Goal: Navigation & Orientation: Find specific page/section

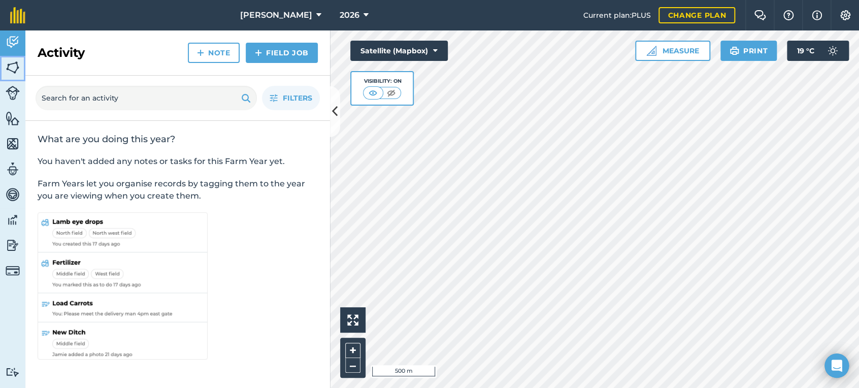
click at [16, 65] on img at bounding box center [13, 67] width 14 height 15
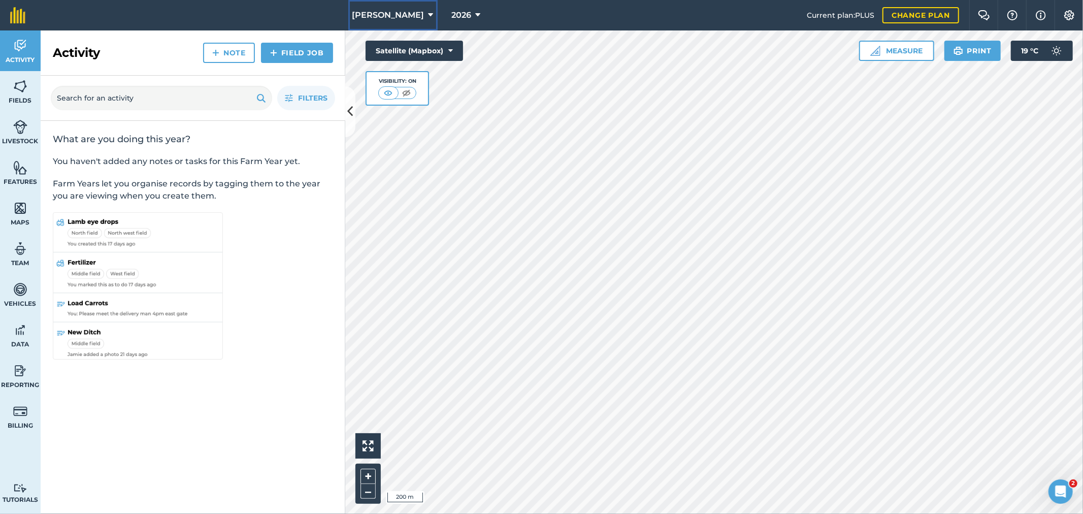
click at [390, 10] on span "[PERSON_NAME]" at bounding box center [388, 15] width 72 height 12
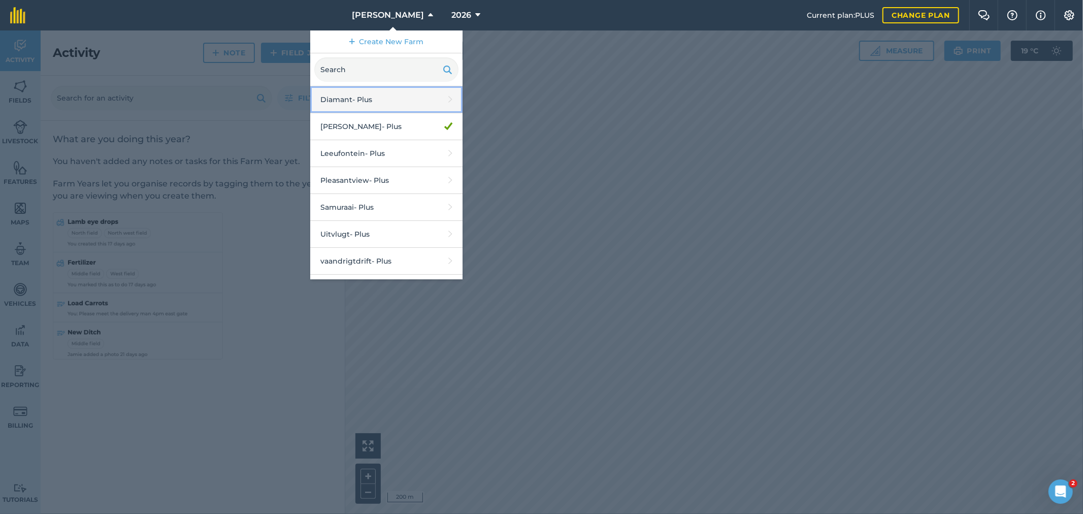
click at [392, 99] on link "Diamant - Plus" at bounding box center [386, 99] width 152 height 27
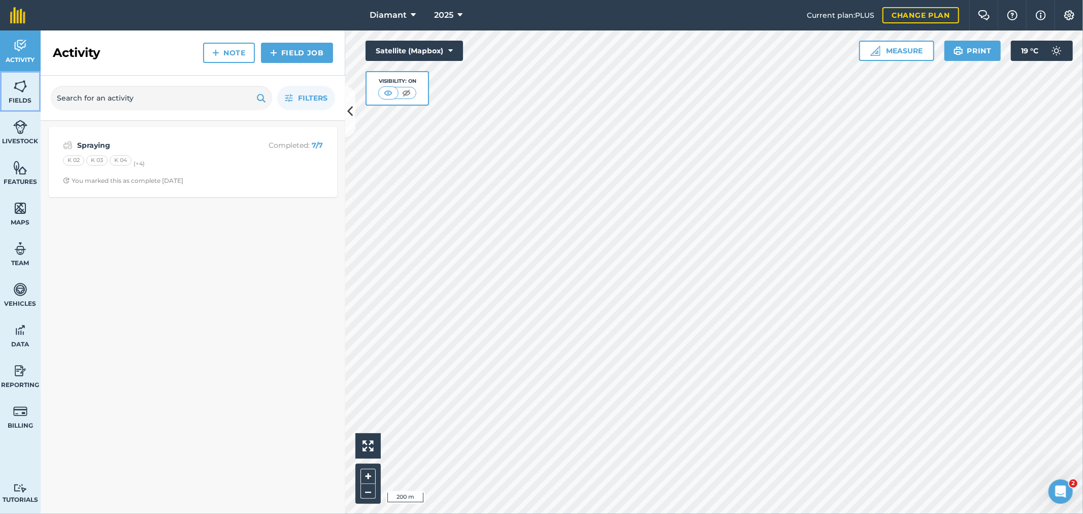
click at [26, 79] on img at bounding box center [20, 86] width 14 height 15
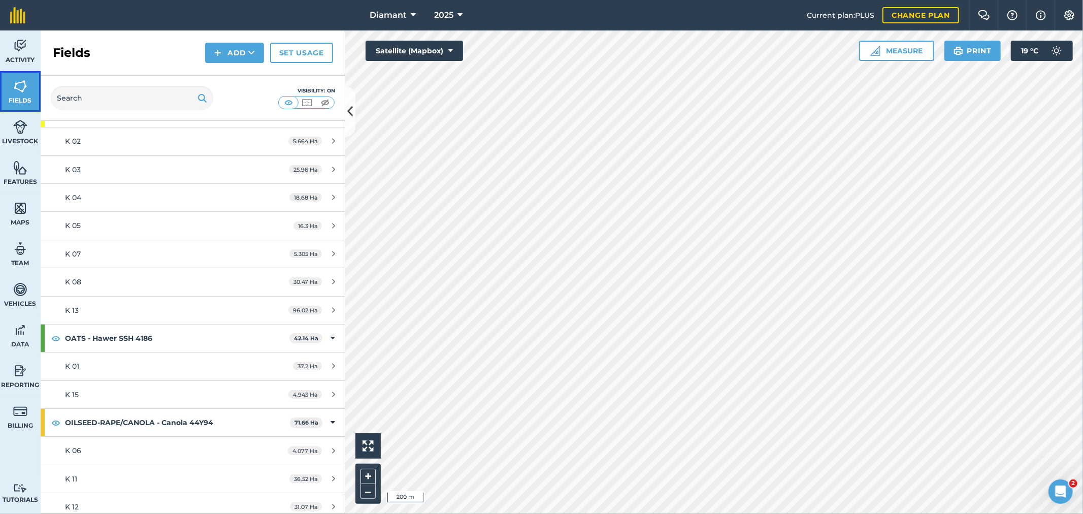
scroll to position [76, 0]
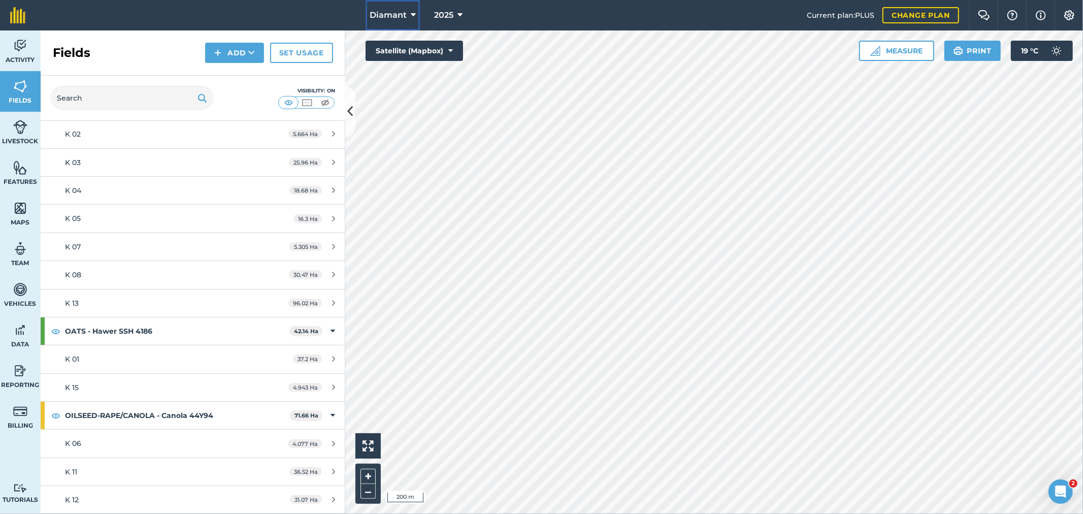
click at [415, 9] on button "Diamant" at bounding box center [392, 15] width 54 height 30
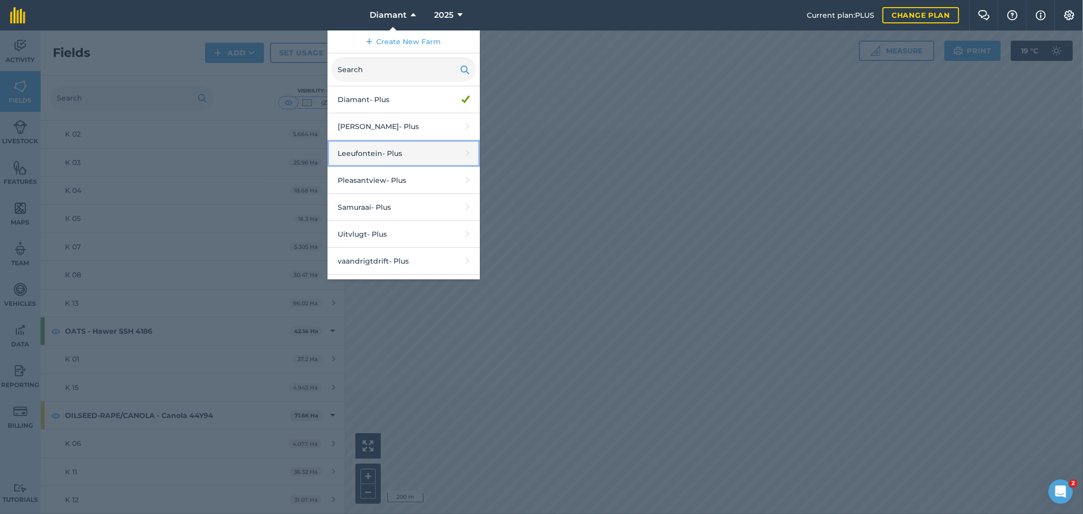
click at [389, 152] on link "Leeufontein - Plus" at bounding box center [403, 153] width 152 height 27
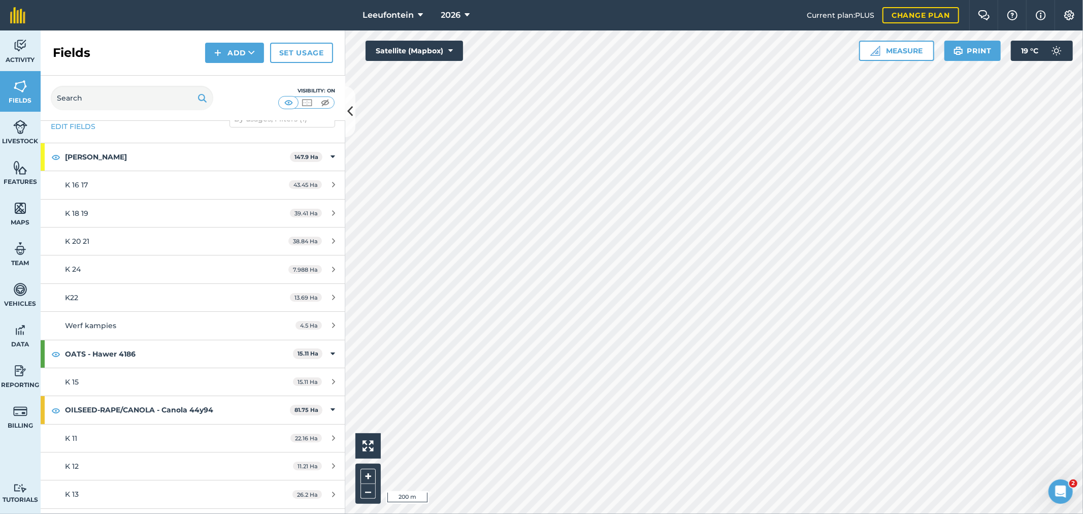
scroll to position [48, 0]
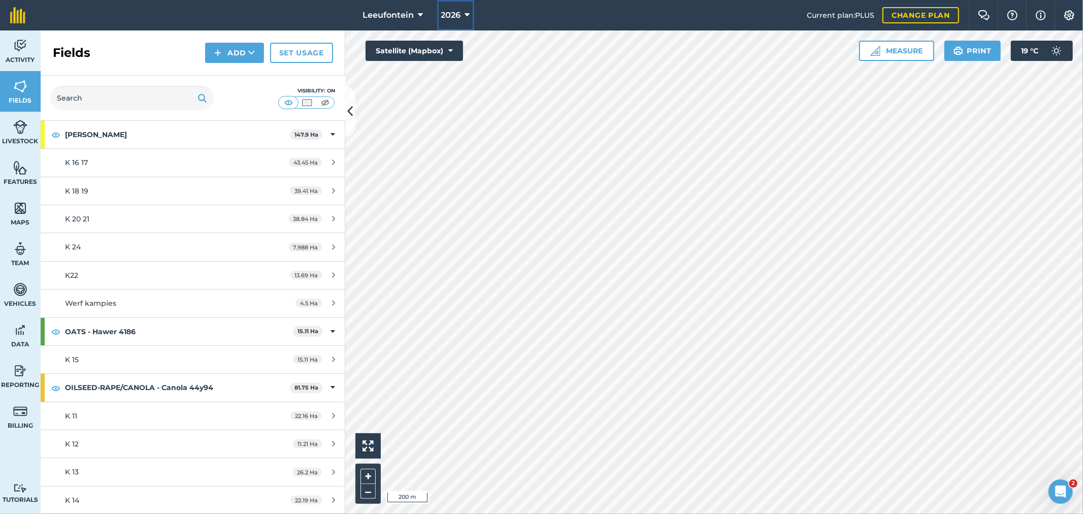
click at [453, 14] on span "2026" at bounding box center [451, 15] width 20 height 12
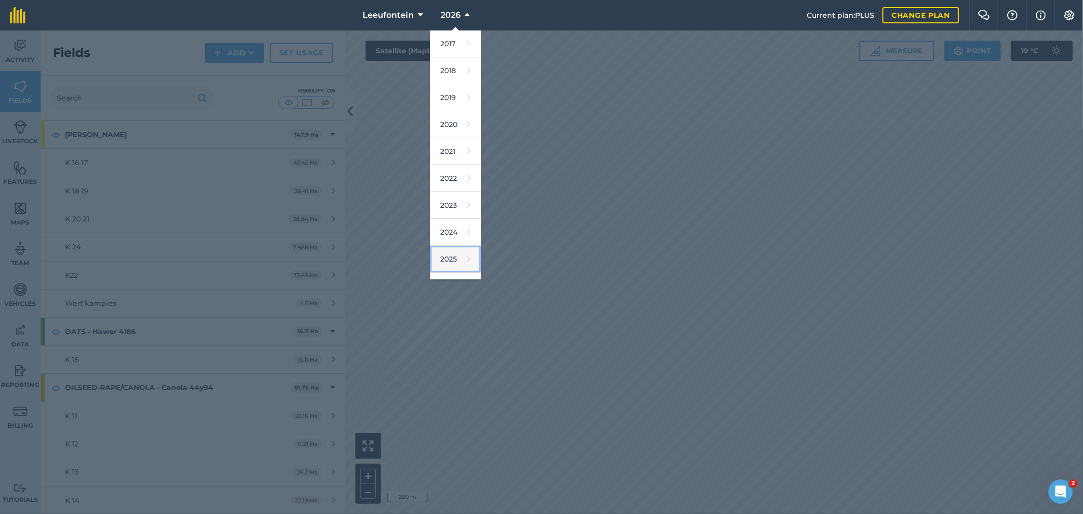
click at [466, 253] on icon at bounding box center [468, 259] width 4 height 14
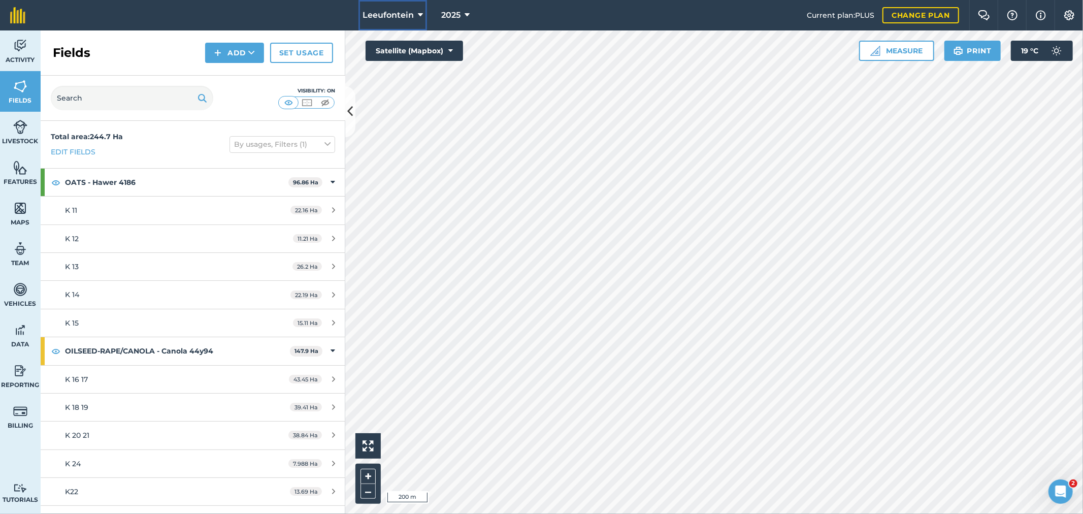
click at [394, 9] on span "Leeufontein" at bounding box center [387, 15] width 51 height 12
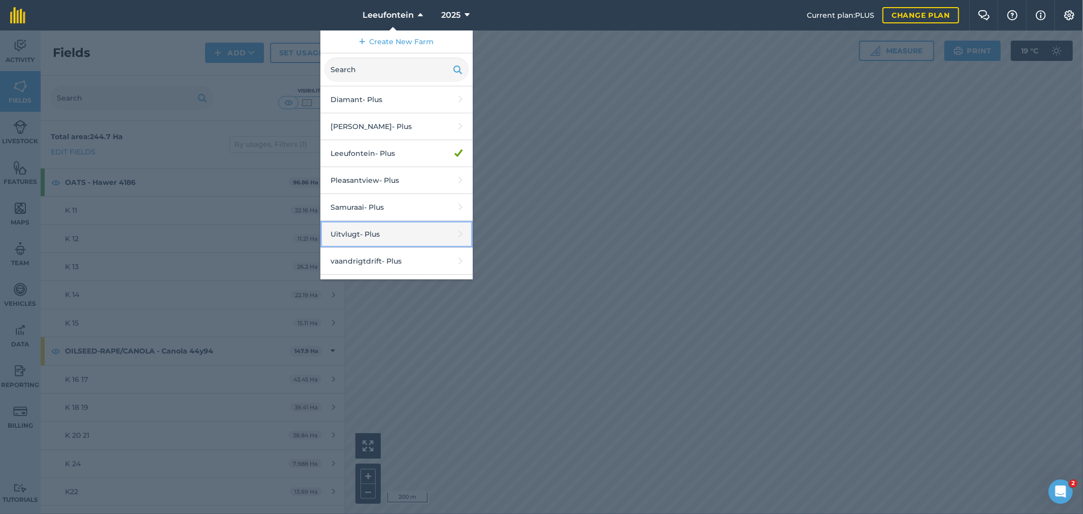
click at [383, 232] on link "Uitvlugt - Plus" at bounding box center [396, 234] width 152 height 27
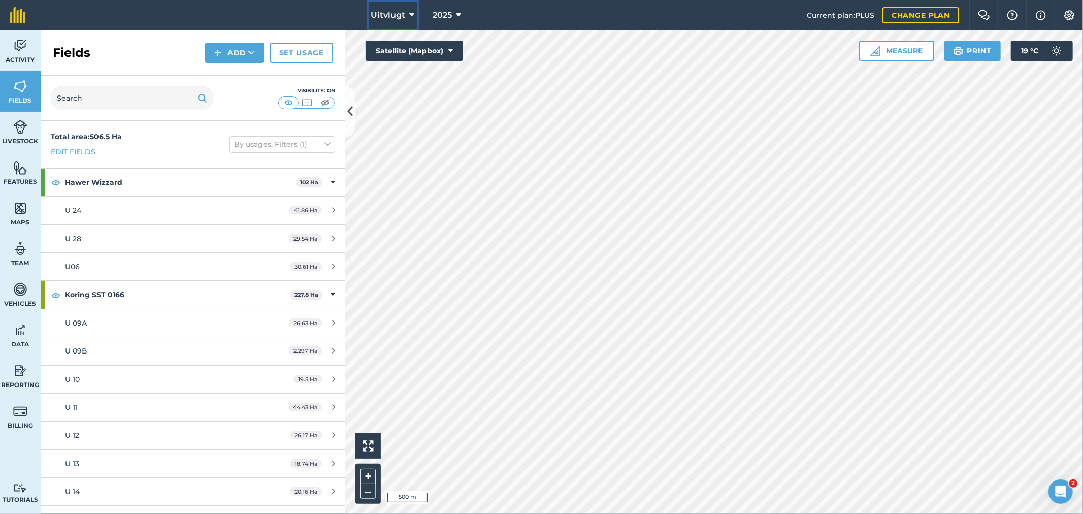
click at [397, 21] on button "Uitvlugt" at bounding box center [393, 15] width 52 height 30
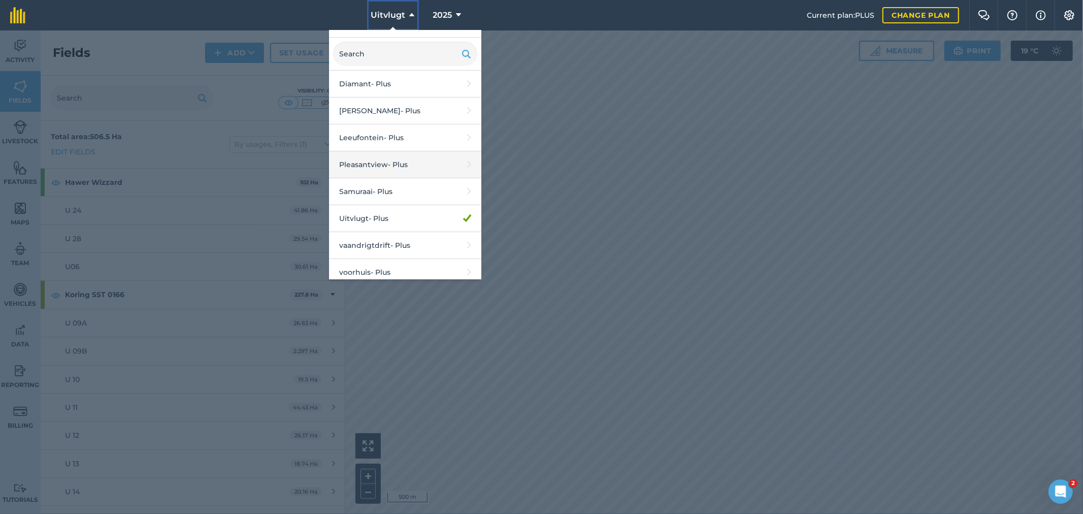
scroll to position [23, 0]
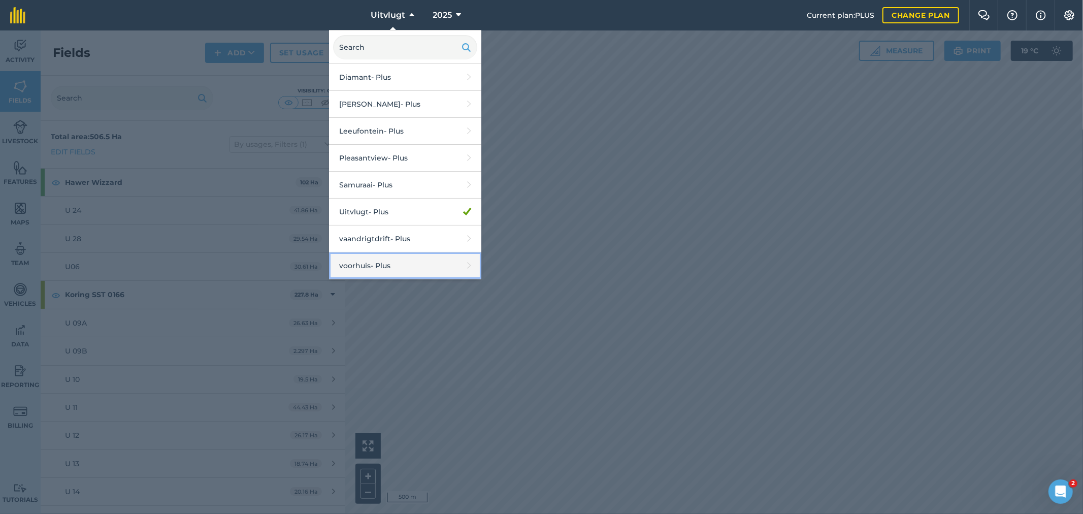
click at [388, 269] on link "voorhuis - Plus" at bounding box center [405, 265] width 152 height 27
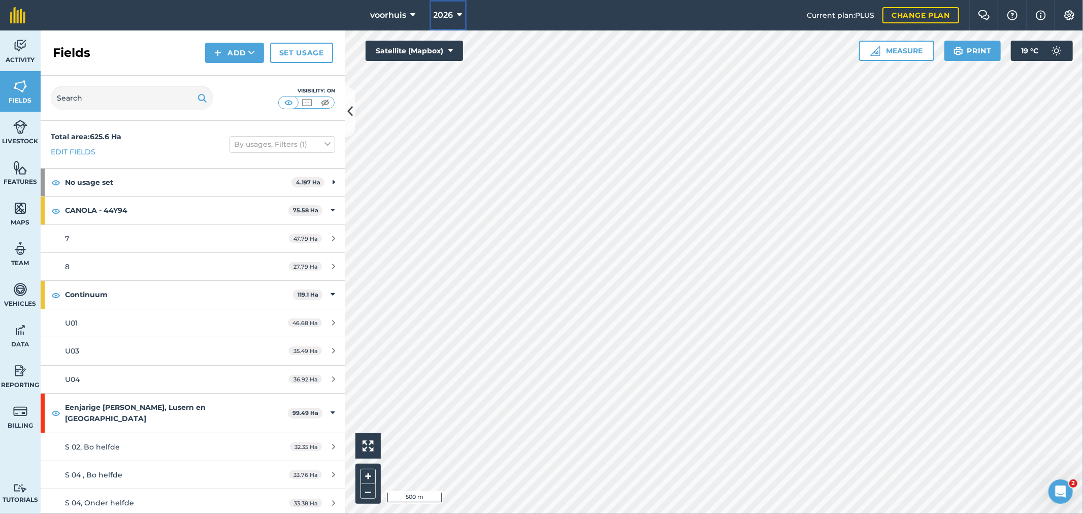
click at [433, 18] on button "2026" at bounding box center [447, 15] width 37 height 30
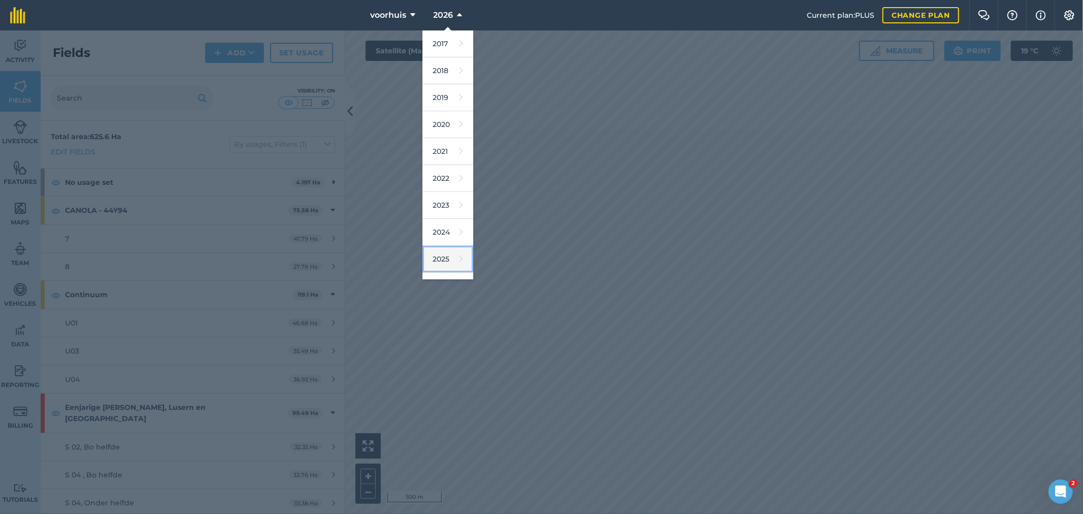
click at [443, 252] on link "2025" at bounding box center [447, 259] width 51 height 27
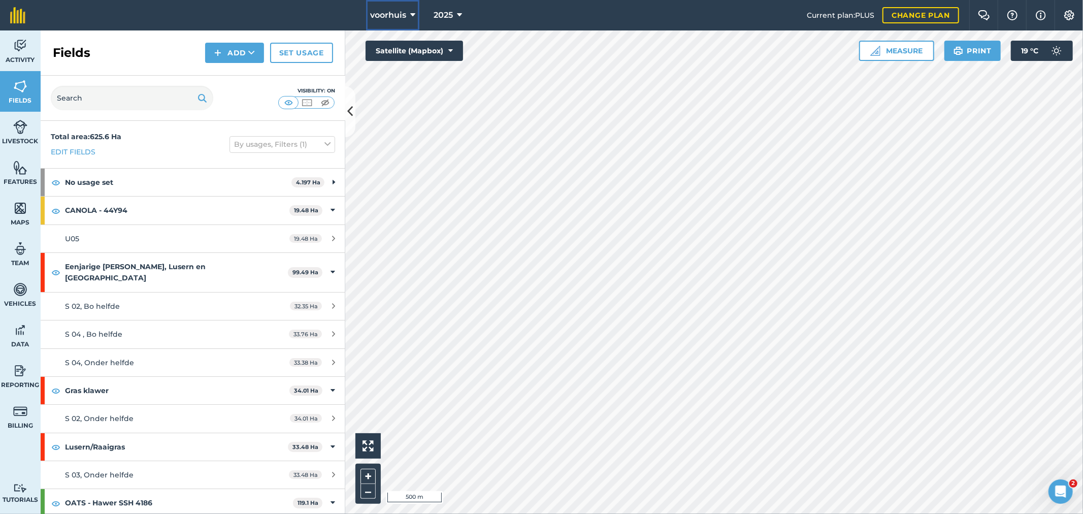
click at [393, 16] on span "voorhuis" at bounding box center [388, 15] width 36 height 12
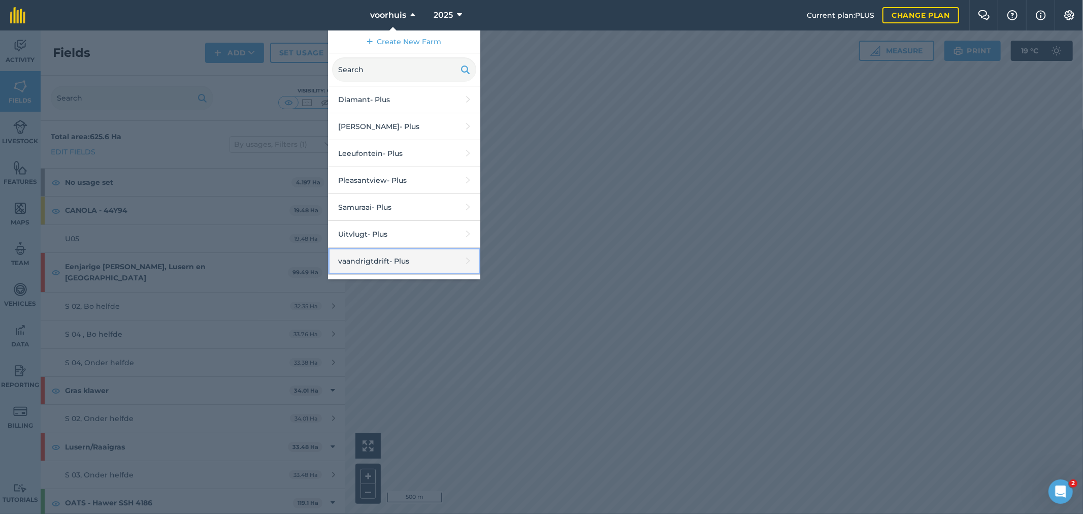
click at [388, 254] on link "vaandrigtdrift - Plus" at bounding box center [404, 261] width 152 height 27
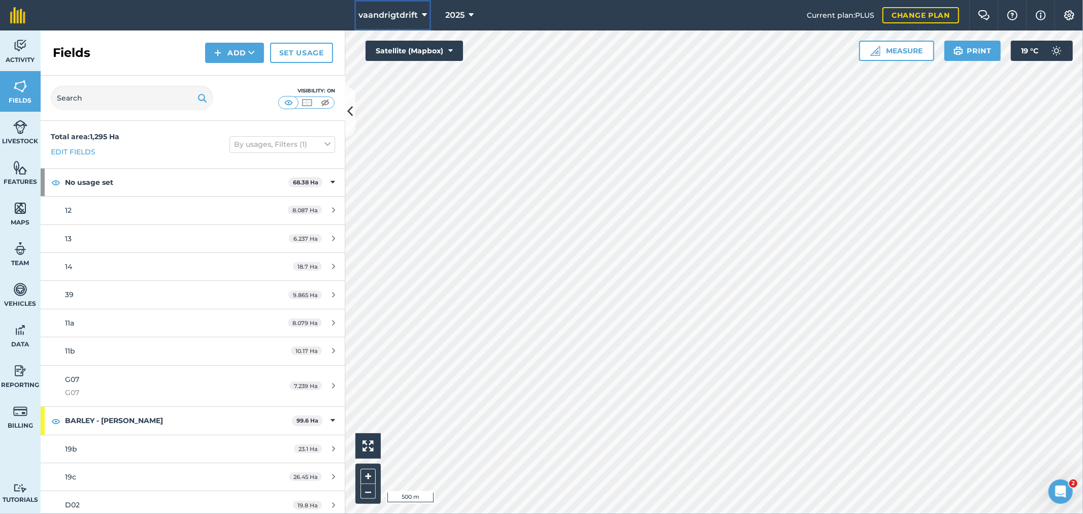
click at [417, 17] on button "vaandrigtdrift" at bounding box center [392, 15] width 77 height 30
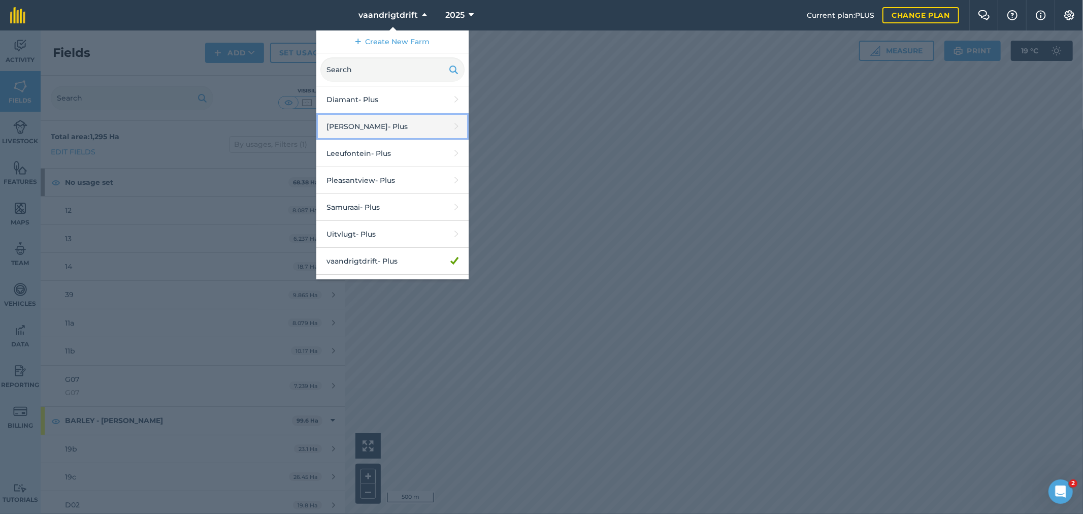
click at [368, 119] on link "Drew - Plus" at bounding box center [392, 126] width 152 height 27
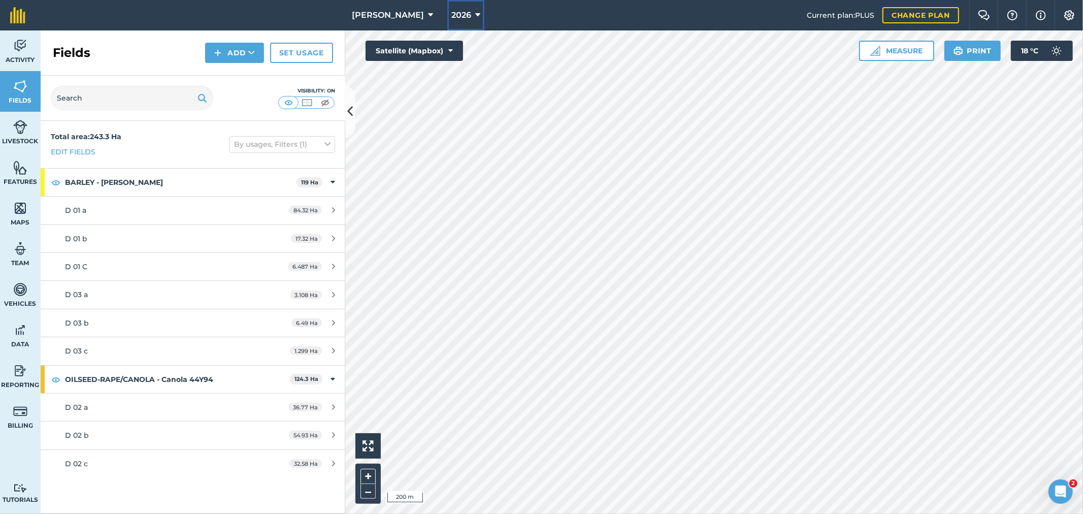
click at [451, 17] on span "2026" at bounding box center [461, 15] width 20 height 12
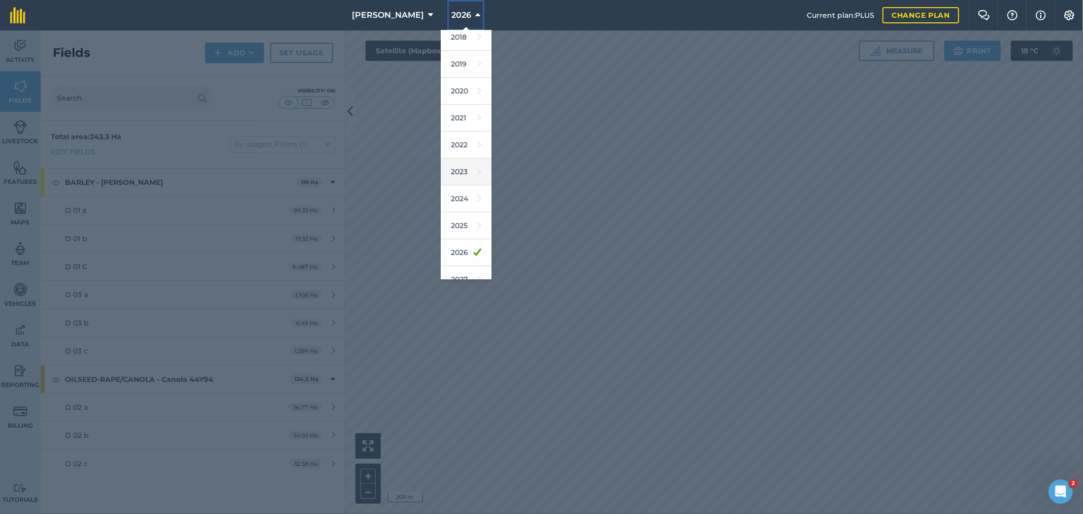
scroll to position [48, 0]
click at [441, 200] on link "2025" at bounding box center [466, 211] width 51 height 27
